Goal: Task Accomplishment & Management: Manage account settings

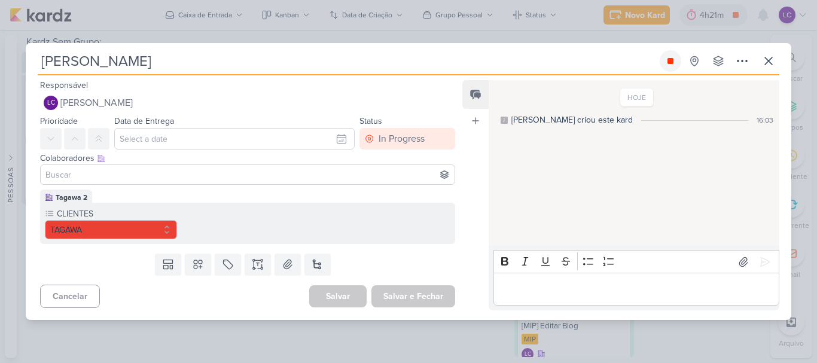
click at [670, 62] on icon at bounding box center [671, 61] width 6 height 6
click at [375, 154] on div "Colaboradores Este kard pode ser visível a usuários da sua organização Este kar…" at bounding box center [247, 158] width 415 height 13
click at [382, 127] on div "Status In Progress This Week Next In Progress Stand-By Done" at bounding box center [408, 132] width 96 height 36
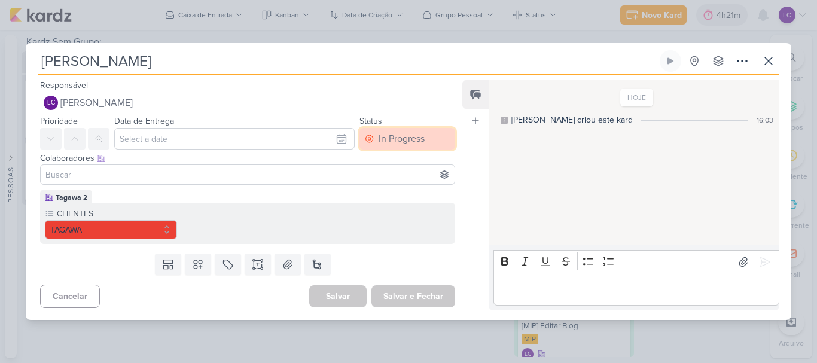
click at [385, 139] on div "In Progress" at bounding box center [402, 139] width 46 height 14
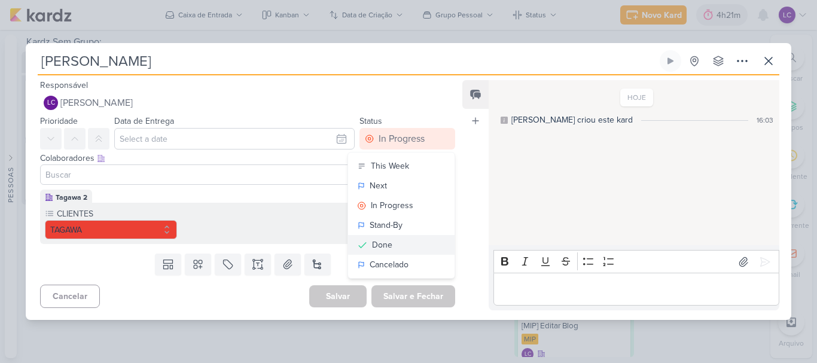
click at [383, 238] on button "Done" at bounding box center [401, 245] width 106 height 20
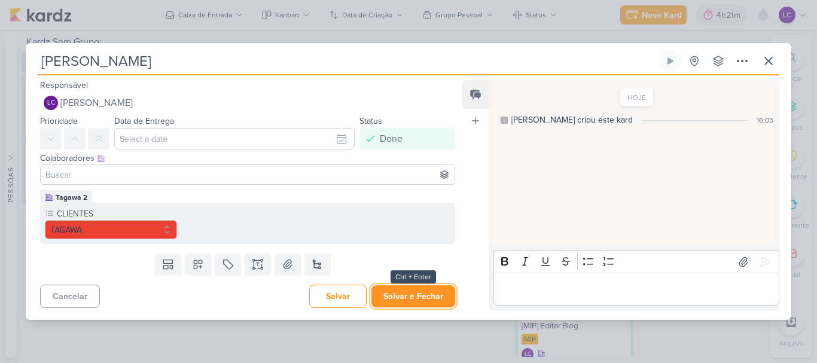
click at [397, 290] on button "Salvar e Fechar" at bounding box center [414, 296] width 84 height 22
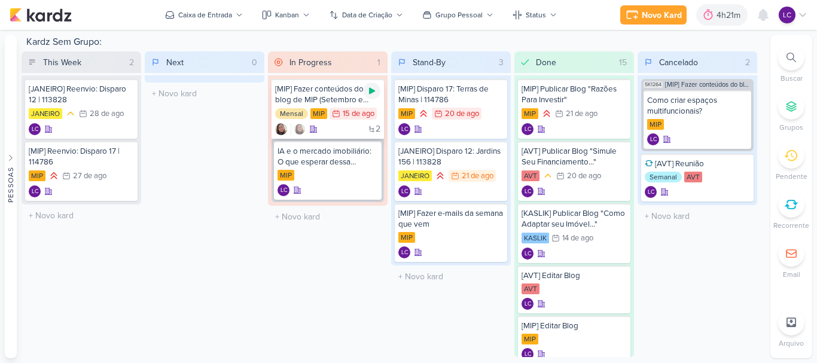
click at [369, 84] on div at bounding box center [372, 91] width 17 height 17
click at [712, 18] on div "4h21m" at bounding box center [714, 15] width 28 height 13
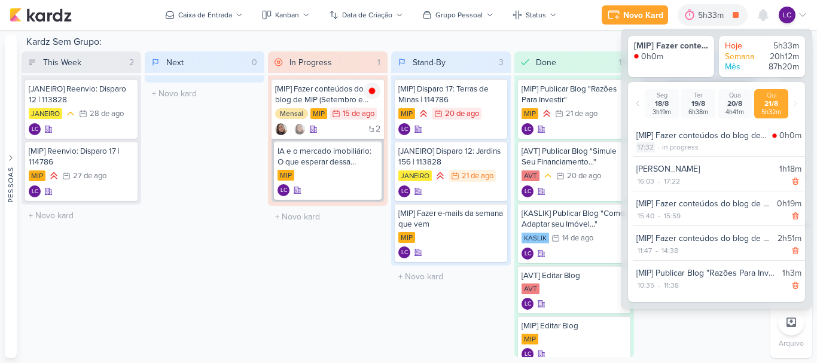
click at [650, 150] on div "17:32" at bounding box center [646, 147] width 19 height 11
select select "17"
click at [662, 163] on select "00 01 02 03 04 05 06 07 08 09 10 11 12 13 14 15 16 17 18 19 20 21 22 23 24 25 2…" at bounding box center [666, 162] width 17 height 14
select select "25"
click at [658, 155] on select "00 01 02 03 04 05 06 07 08 09 10 11 12 13 14 15 16 17 18 19 20 21 22 23 24 25 2…" at bounding box center [666, 162] width 17 height 14
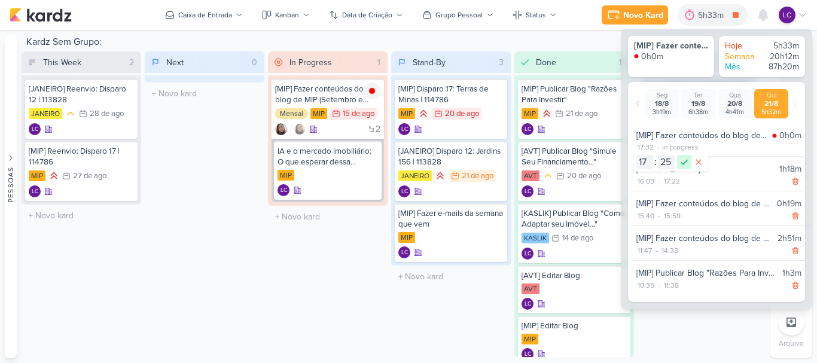
click at [685, 159] on icon at bounding box center [684, 162] width 14 height 14
click at [227, 261] on div "Next 0 Mover Para Esquerda Mover Para Direita [GEOGRAPHIC_DATA] O título do kar…" at bounding box center [205, 204] width 120 height 306
